Goal: Task Accomplishment & Management: Manage account settings

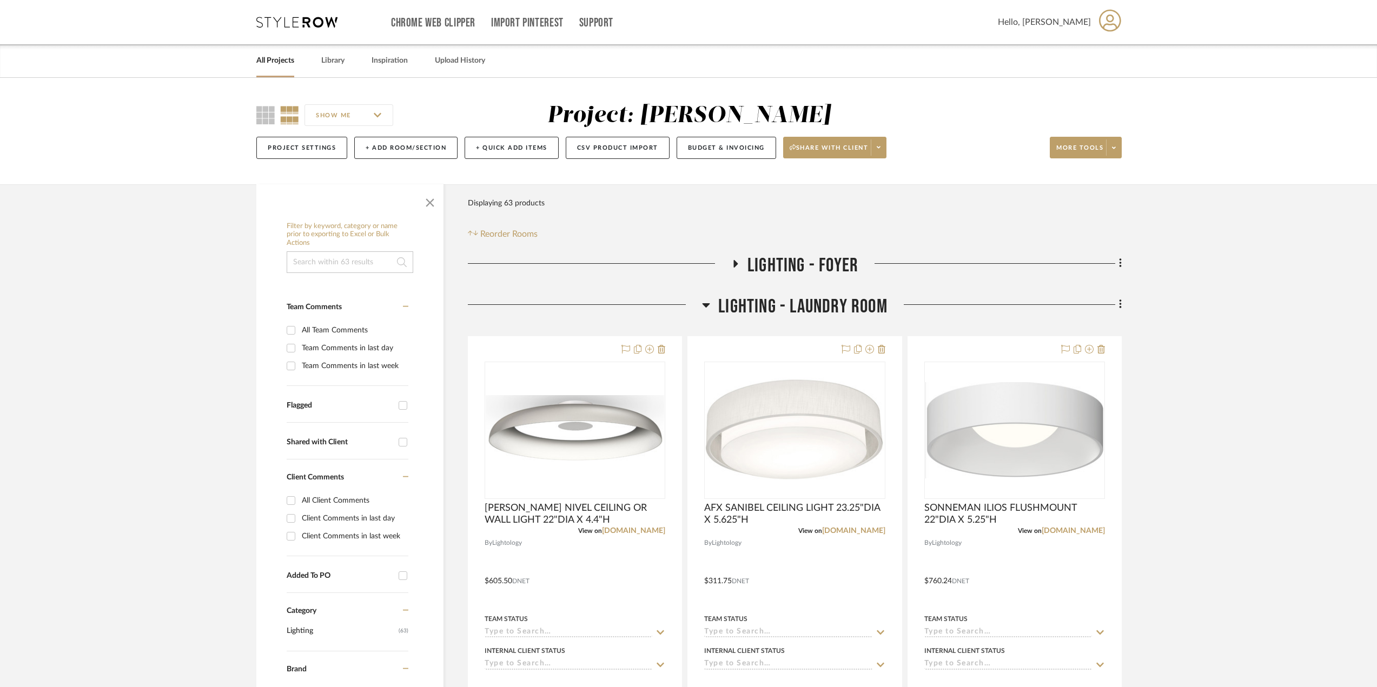
click at [271, 65] on link "All Projects" at bounding box center [275, 61] width 38 height 15
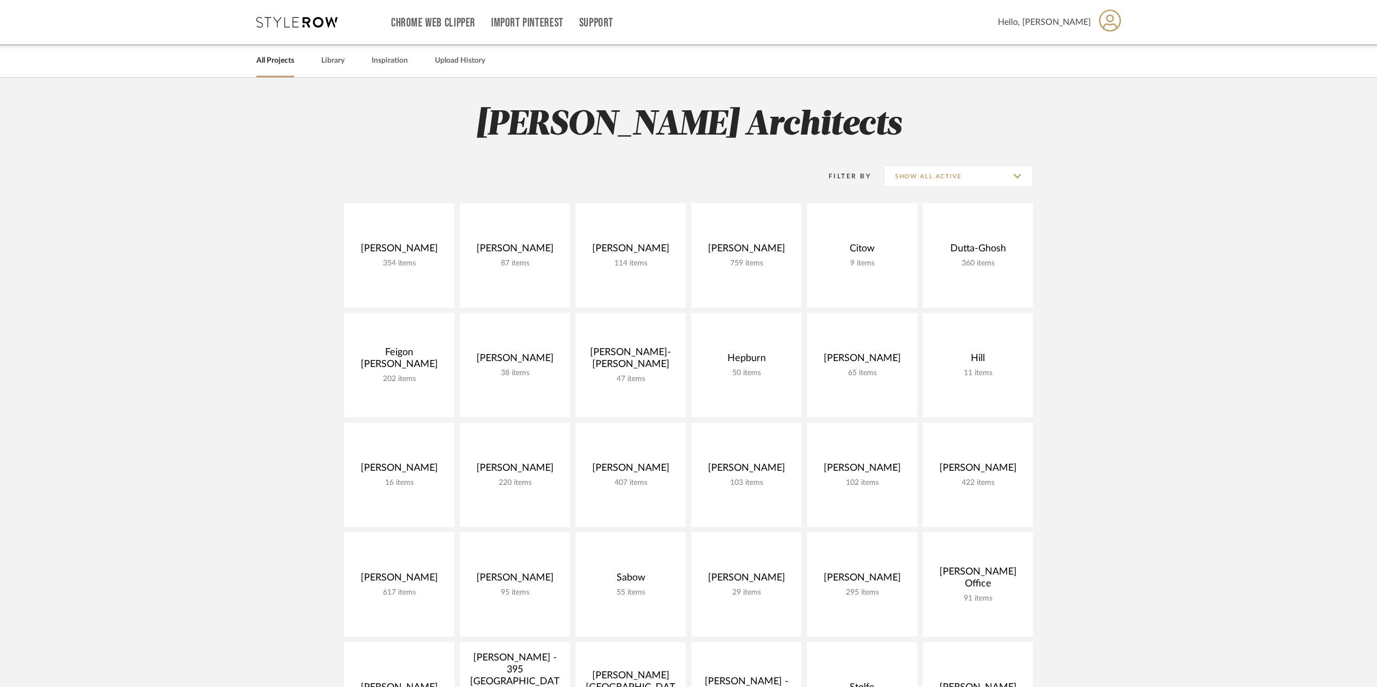
click at [1147, 273] on project-collections "Explore the Client Dashboard in Action! See how mood boards, project files, and…" at bounding box center [688, 672] width 1377 height 1188
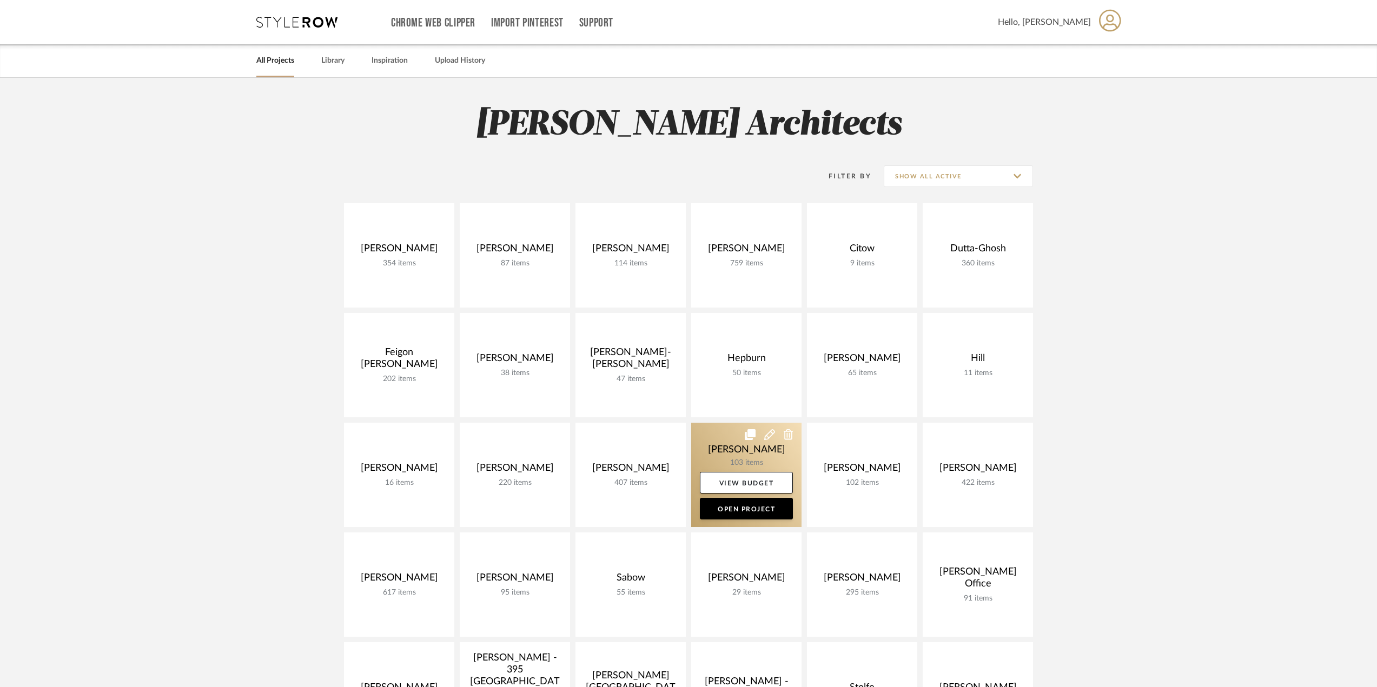
scroll to position [162, 0]
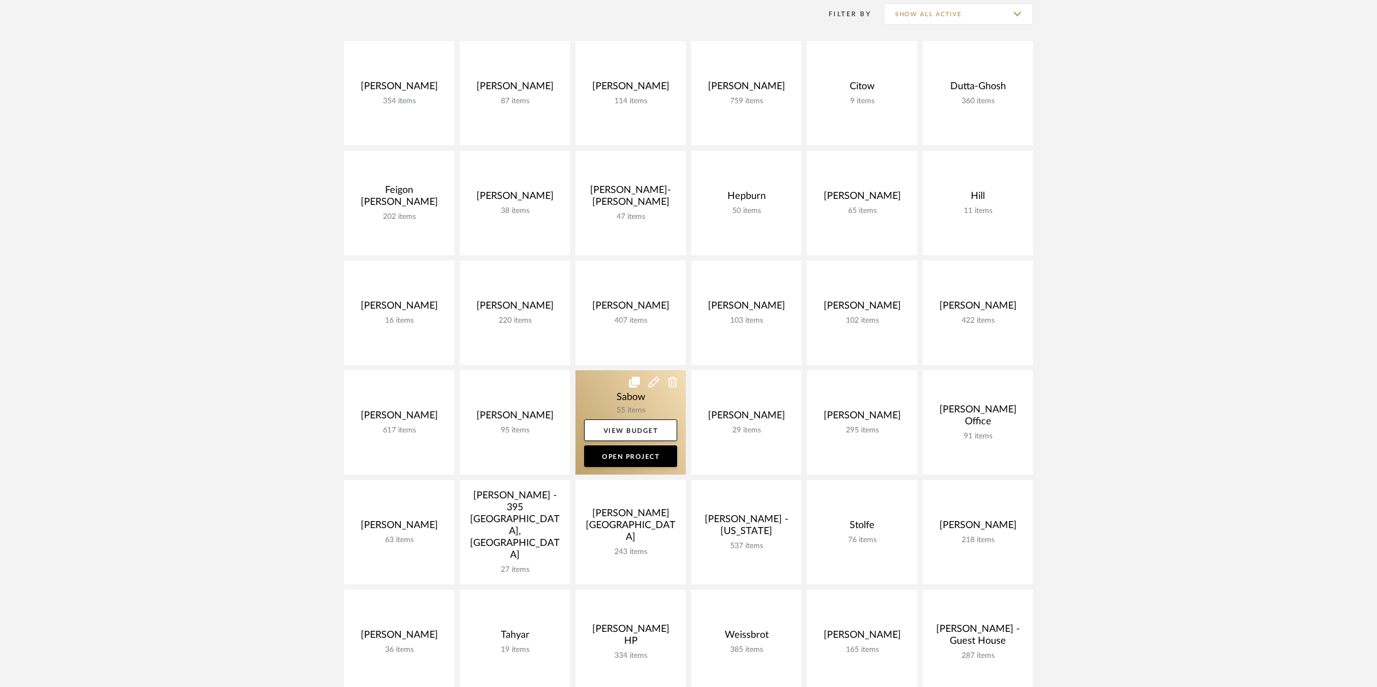
click at [642, 406] on link at bounding box center [630, 422] width 110 height 104
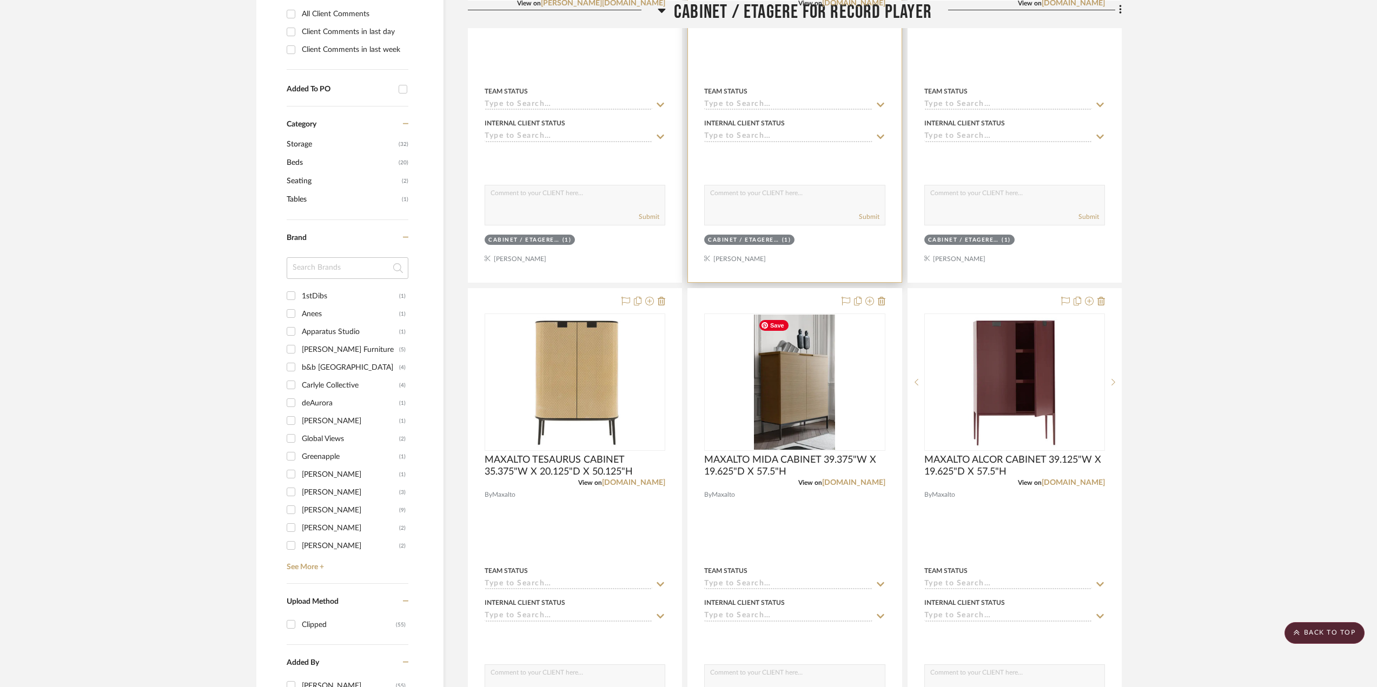
scroll to position [541, 0]
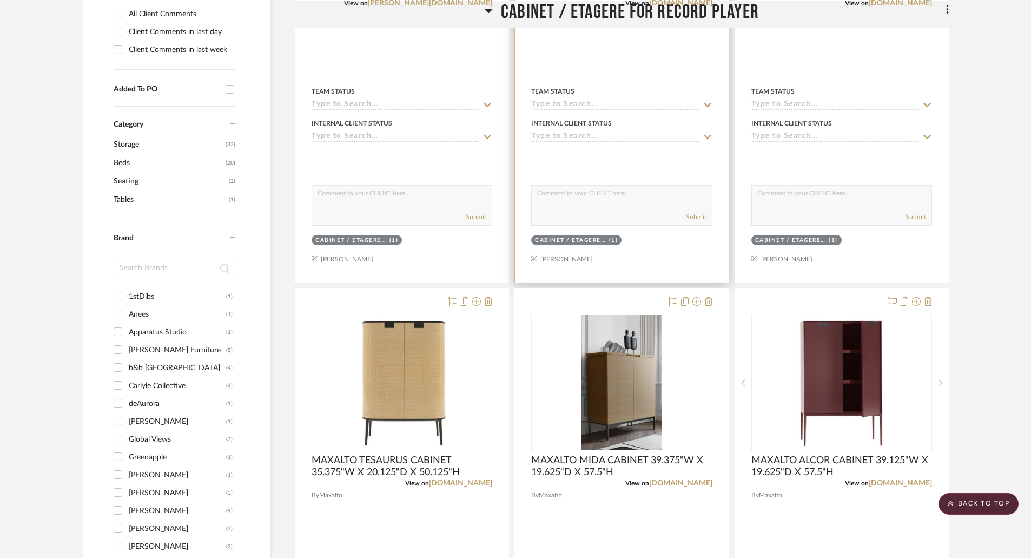
scroll to position [649, 0]
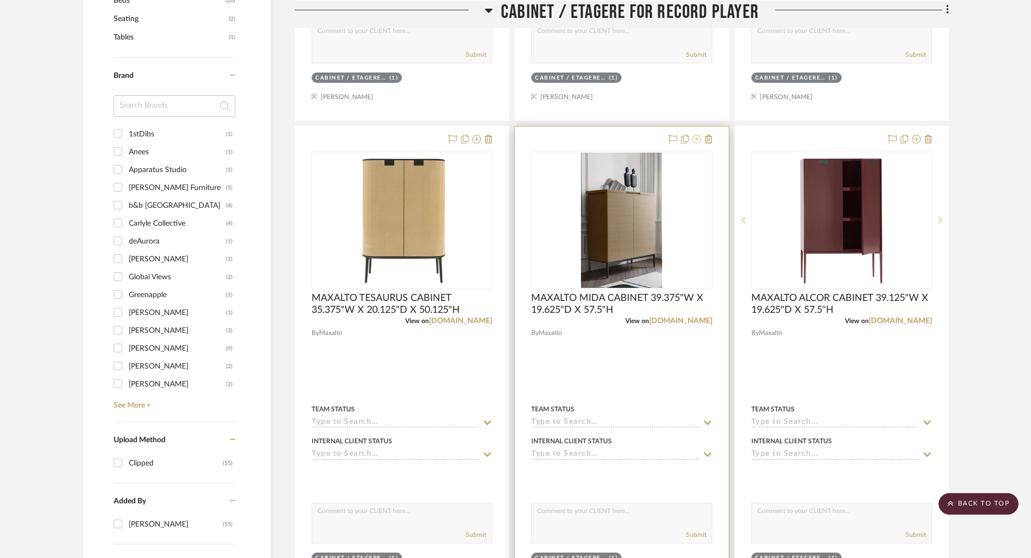
click at [696, 137] on icon at bounding box center [696, 139] width 9 height 9
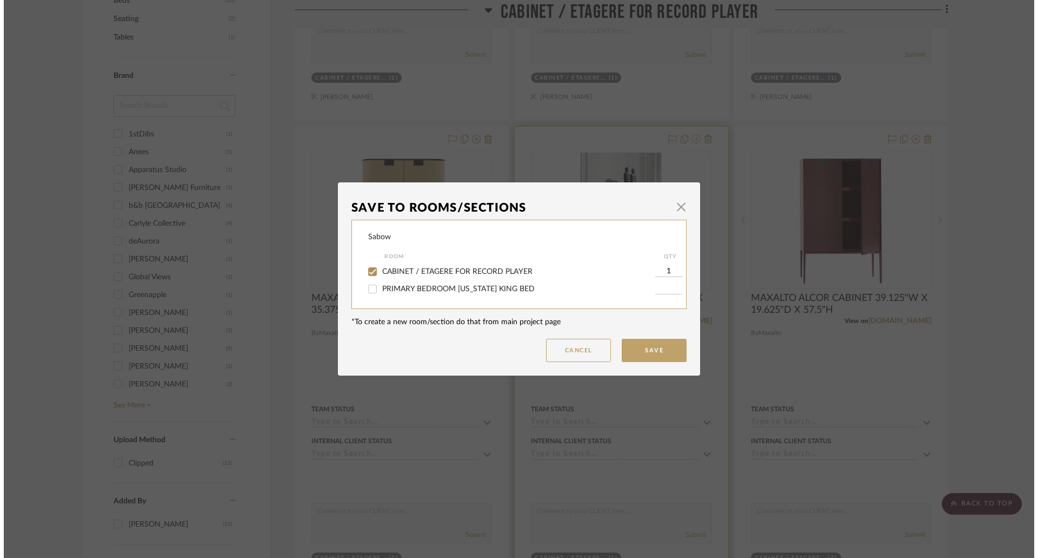
scroll to position [0, 0]
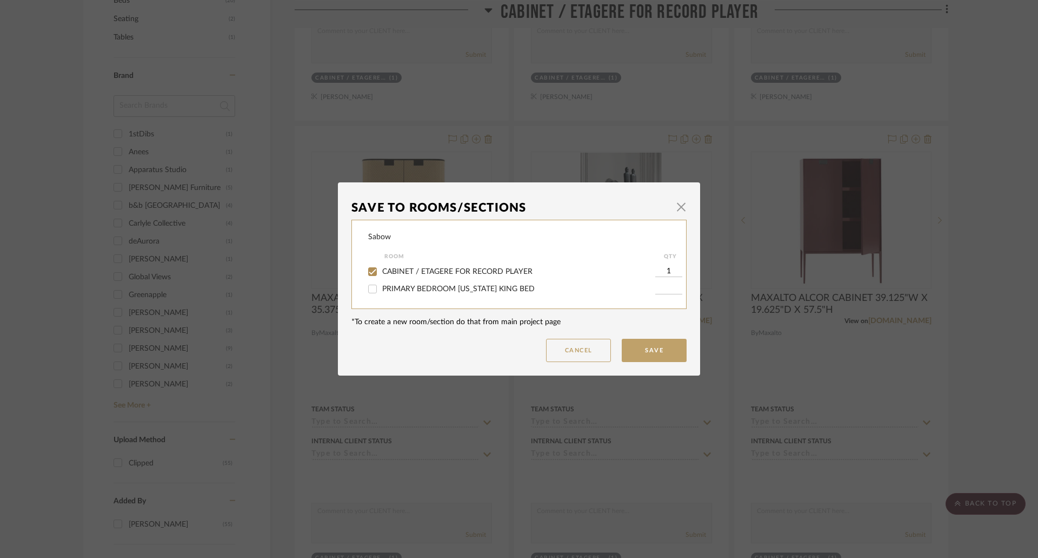
click at [419, 269] on span "CABINET / ETAGERE FOR RECORD PLAYER" at bounding box center [457, 272] width 150 height 8
click at [381, 269] on input "CABINET / ETAGERE FOR RECORD PLAYER" at bounding box center [372, 271] width 17 height 17
checkbox input "false"
click at [642, 349] on button "Save" at bounding box center [654, 350] width 65 height 23
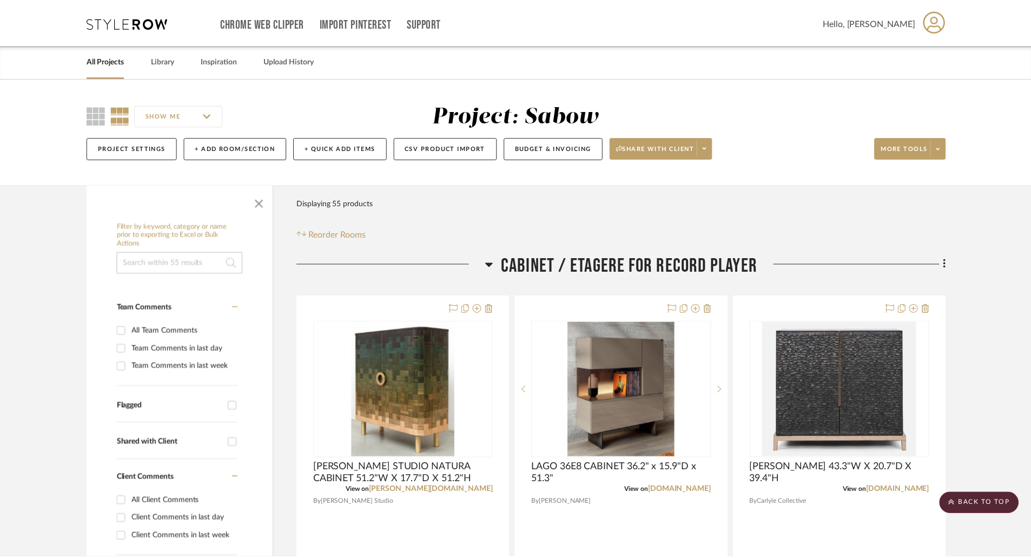
scroll to position [649, 0]
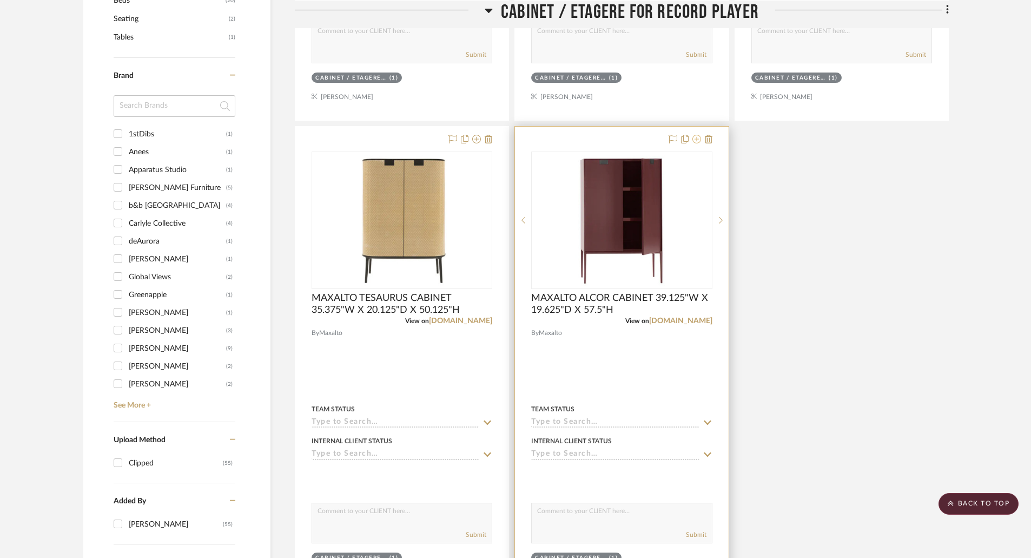
click at [695, 140] on icon at bounding box center [696, 139] width 9 height 9
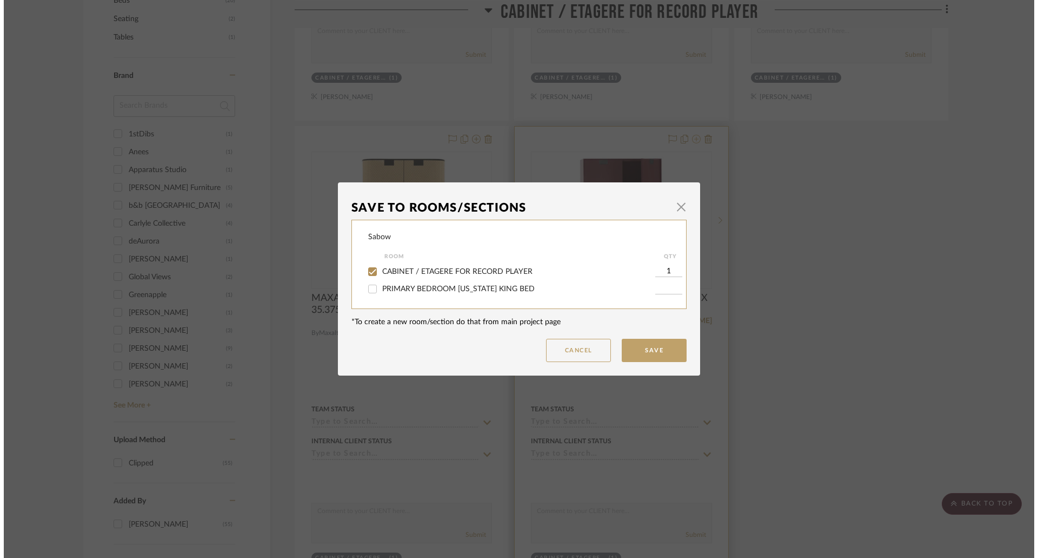
scroll to position [0, 0]
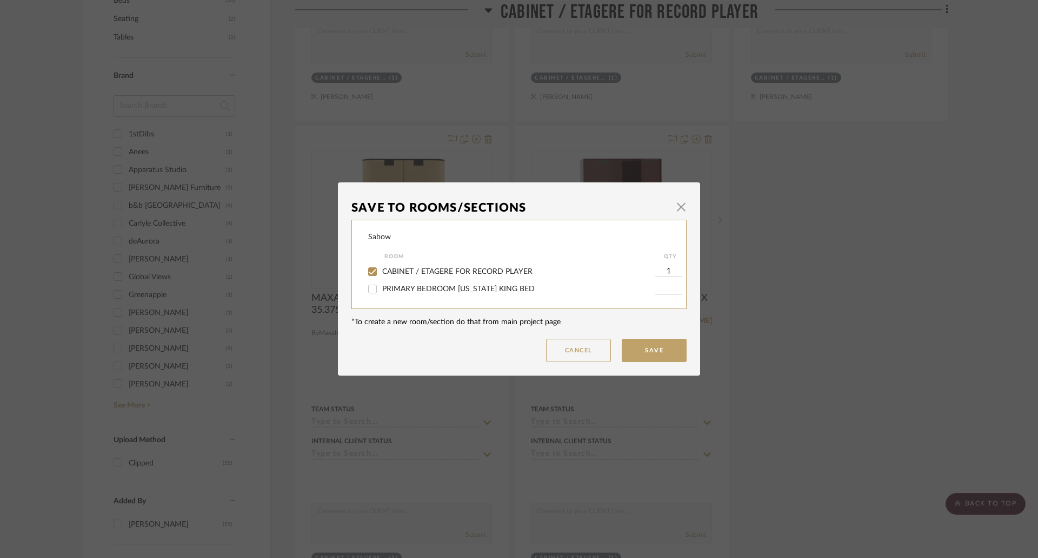
click at [468, 269] on span "CABINET / ETAGERE FOR RECORD PLAYER" at bounding box center [457, 272] width 150 height 8
click at [381, 269] on input "CABINET / ETAGERE FOR RECORD PLAYER" at bounding box center [372, 271] width 17 height 17
checkbox input "false"
click at [645, 343] on button "Save" at bounding box center [654, 350] width 65 height 23
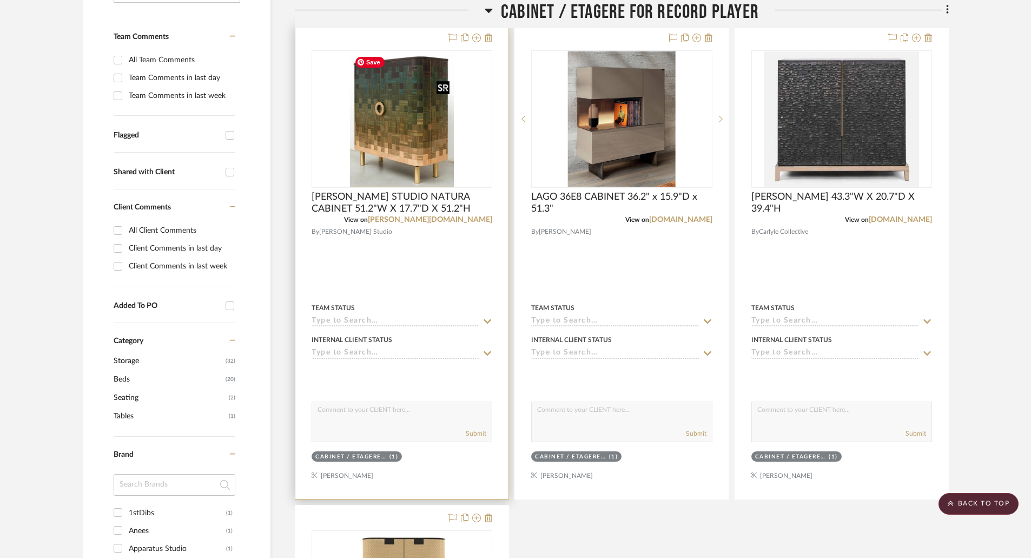
scroll to position [108, 0]
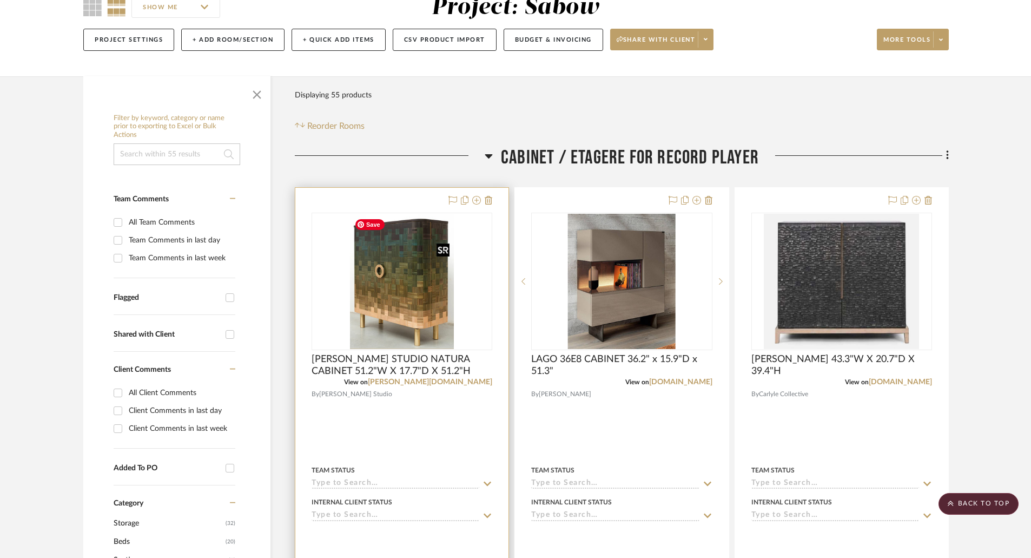
click at [439, 257] on img "0" at bounding box center [401, 281] width 103 height 135
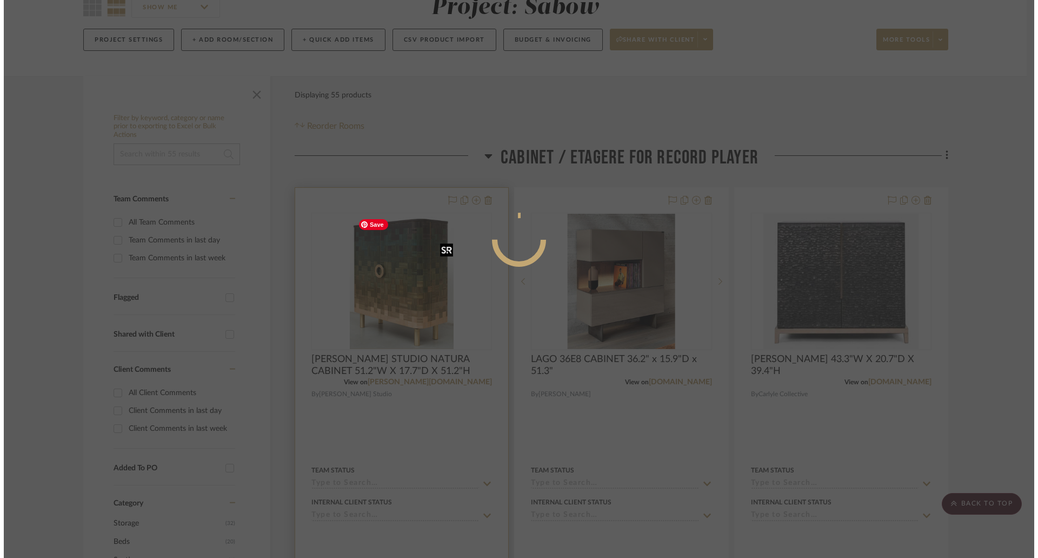
scroll to position [0, 0]
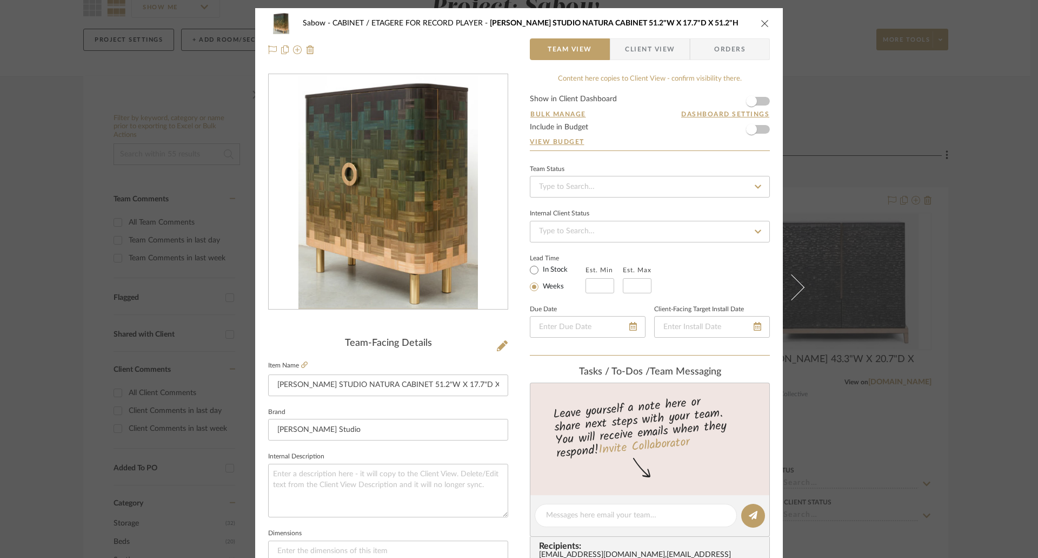
click at [761, 23] on icon "close" at bounding box center [765, 23] width 9 height 9
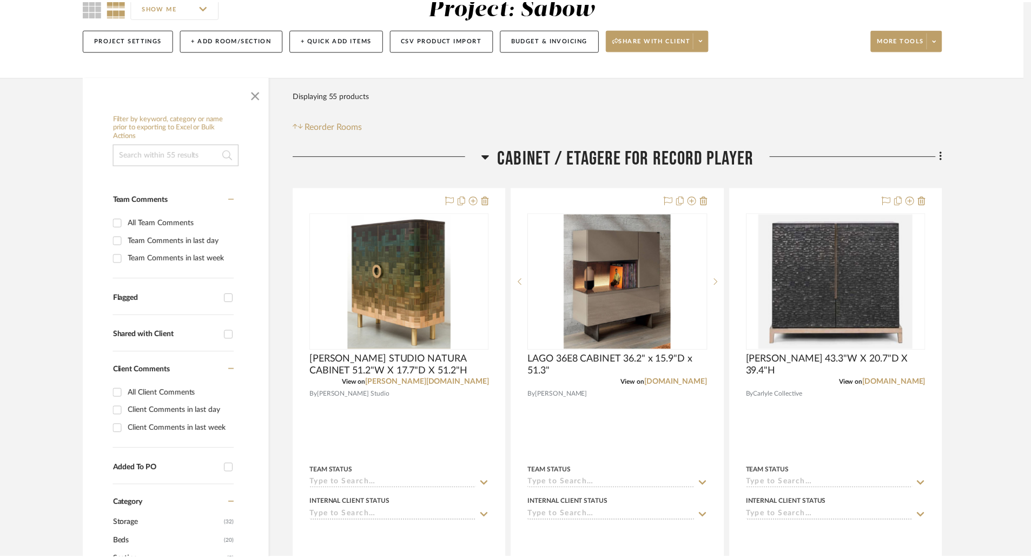
scroll to position [108, 0]
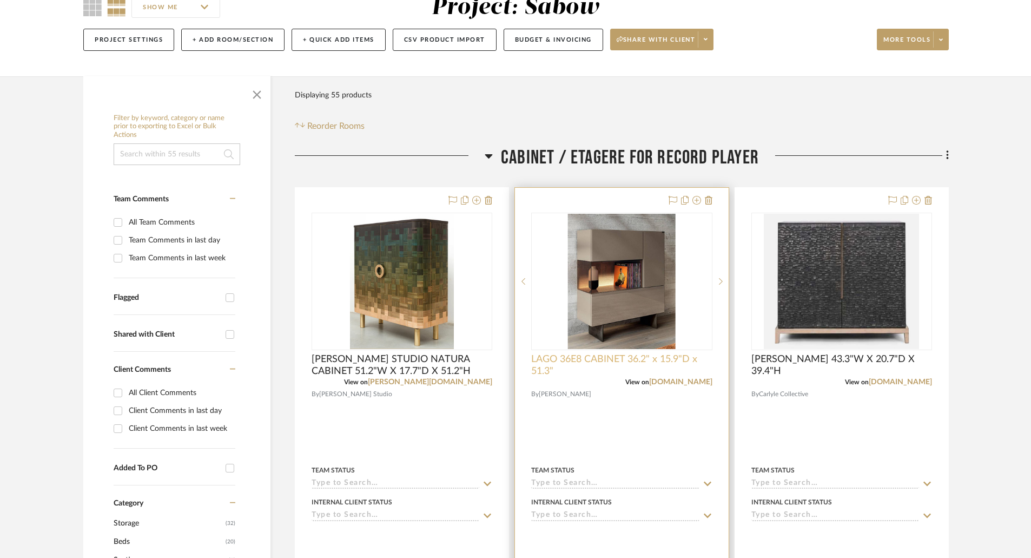
click at [622, 361] on span "LAGO 36E8 CABINET 36.2" x 15.9"D x 51.3"" at bounding box center [621, 365] width 181 height 24
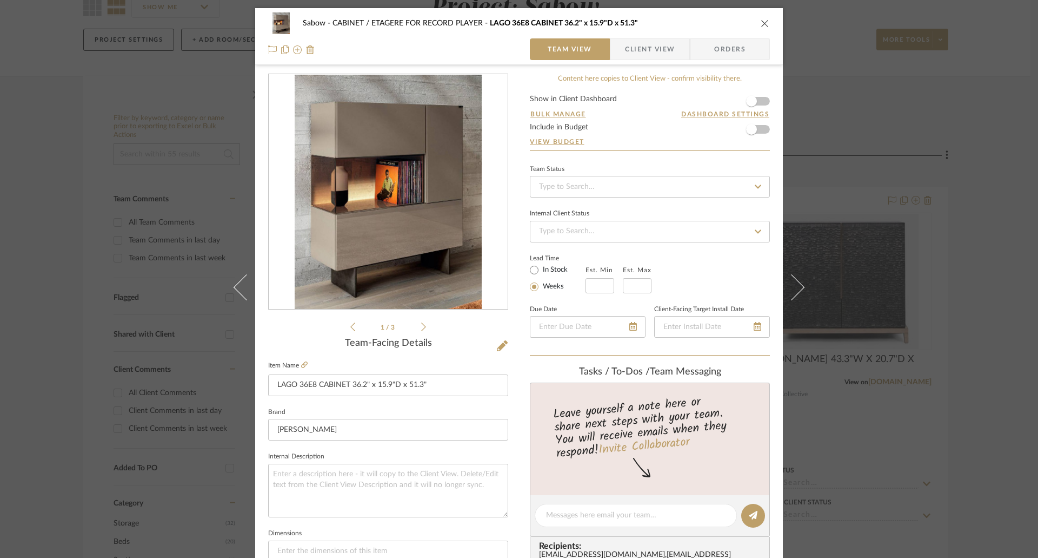
scroll to position [216, 0]
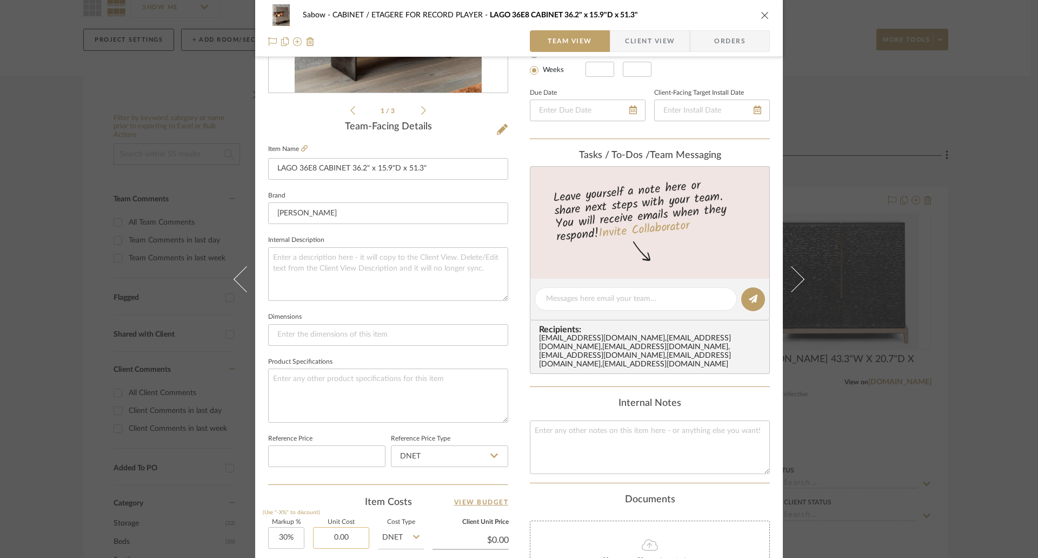
click at [344, 531] on input "0.00" at bounding box center [341, 538] width 56 height 22
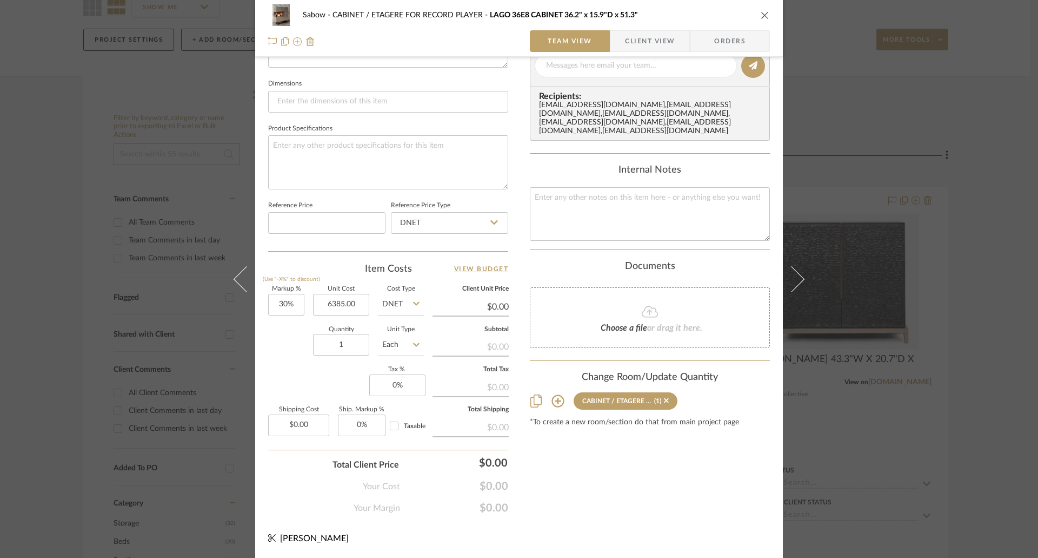
type input "$6,385.00"
click at [765, 12] on icon "close" at bounding box center [765, 15] width 9 height 9
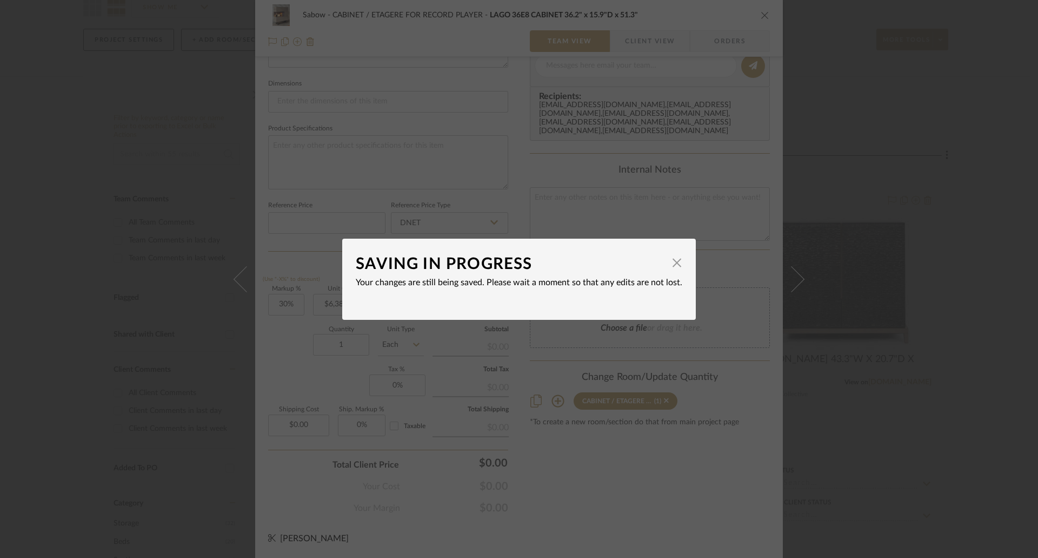
type input "$8,300.50"
drag, startPoint x: 672, startPoint y: 265, endPoint x: 676, endPoint y: 257, distance: 9.2
click at [673, 266] on span "button" at bounding box center [677, 263] width 22 height 22
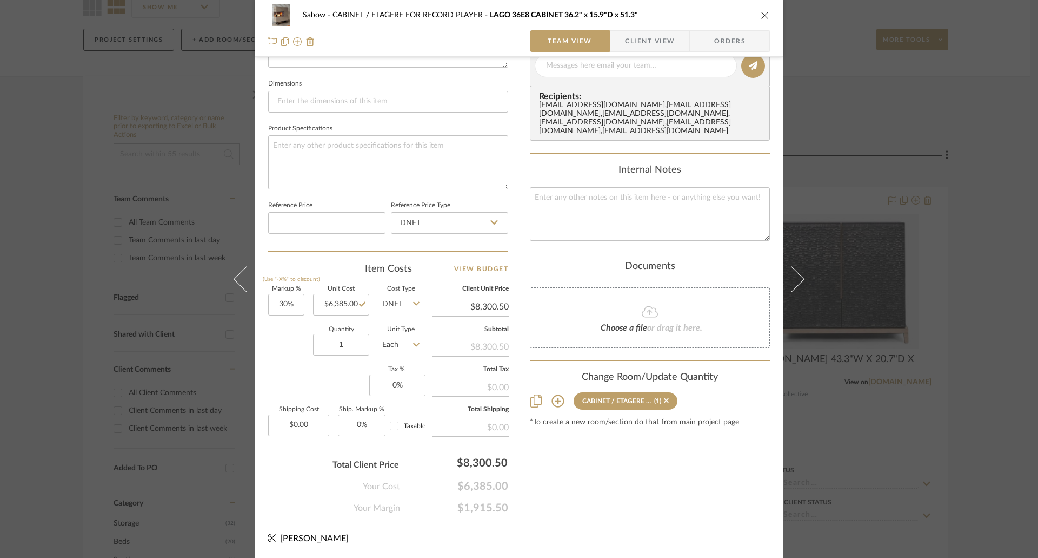
click at [765, 16] on icon "close" at bounding box center [765, 15] width 9 height 9
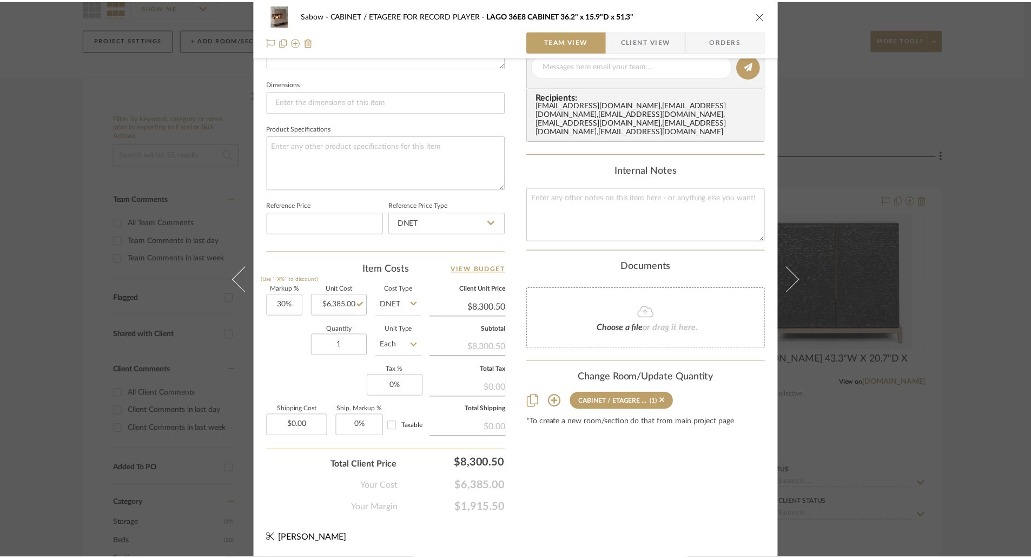
scroll to position [108, 0]
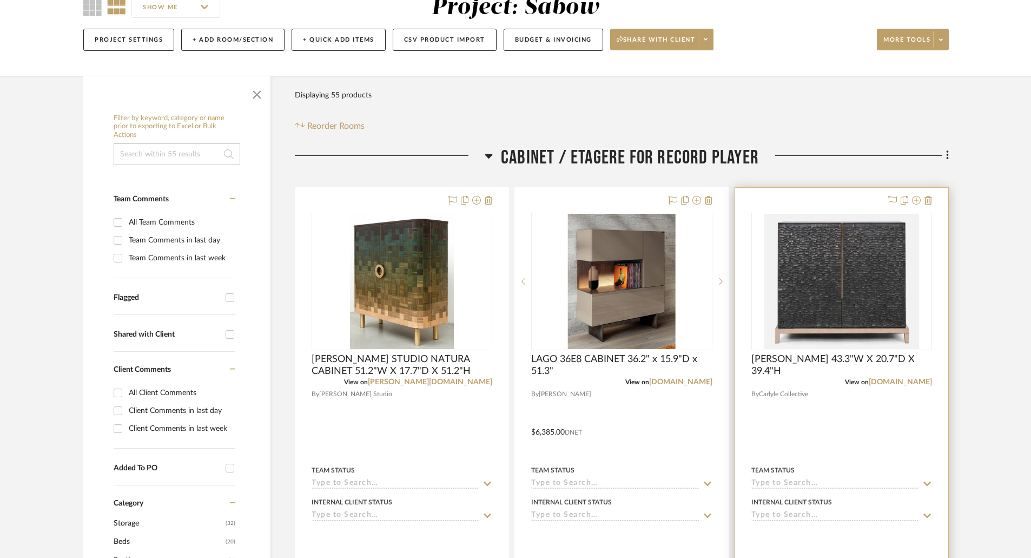
click at [908, 474] on div "Team Status" at bounding box center [841, 470] width 181 height 10
click at [883, 382] on link "[DOMAIN_NAME]" at bounding box center [899, 382] width 63 height 8
